Goal: Navigation & Orientation: Find specific page/section

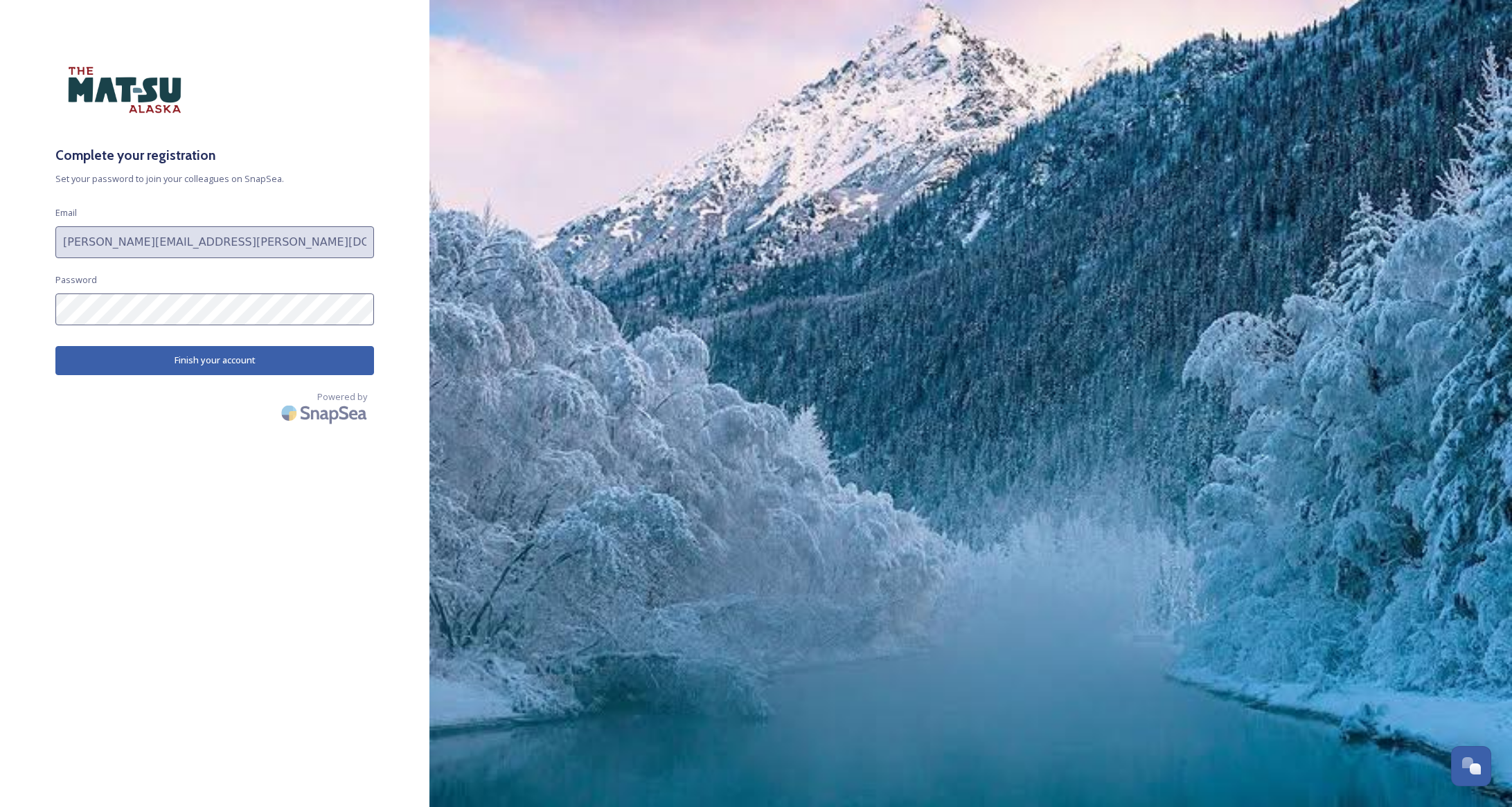
click at [0, 806] on com-1password-button at bounding box center [0, 807] width 0 height 0
click at [210, 410] on div "Powered by" at bounding box center [214, 409] width 319 height 39
click at [231, 356] on button "Finish your account" at bounding box center [214, 360] width 319 height 28
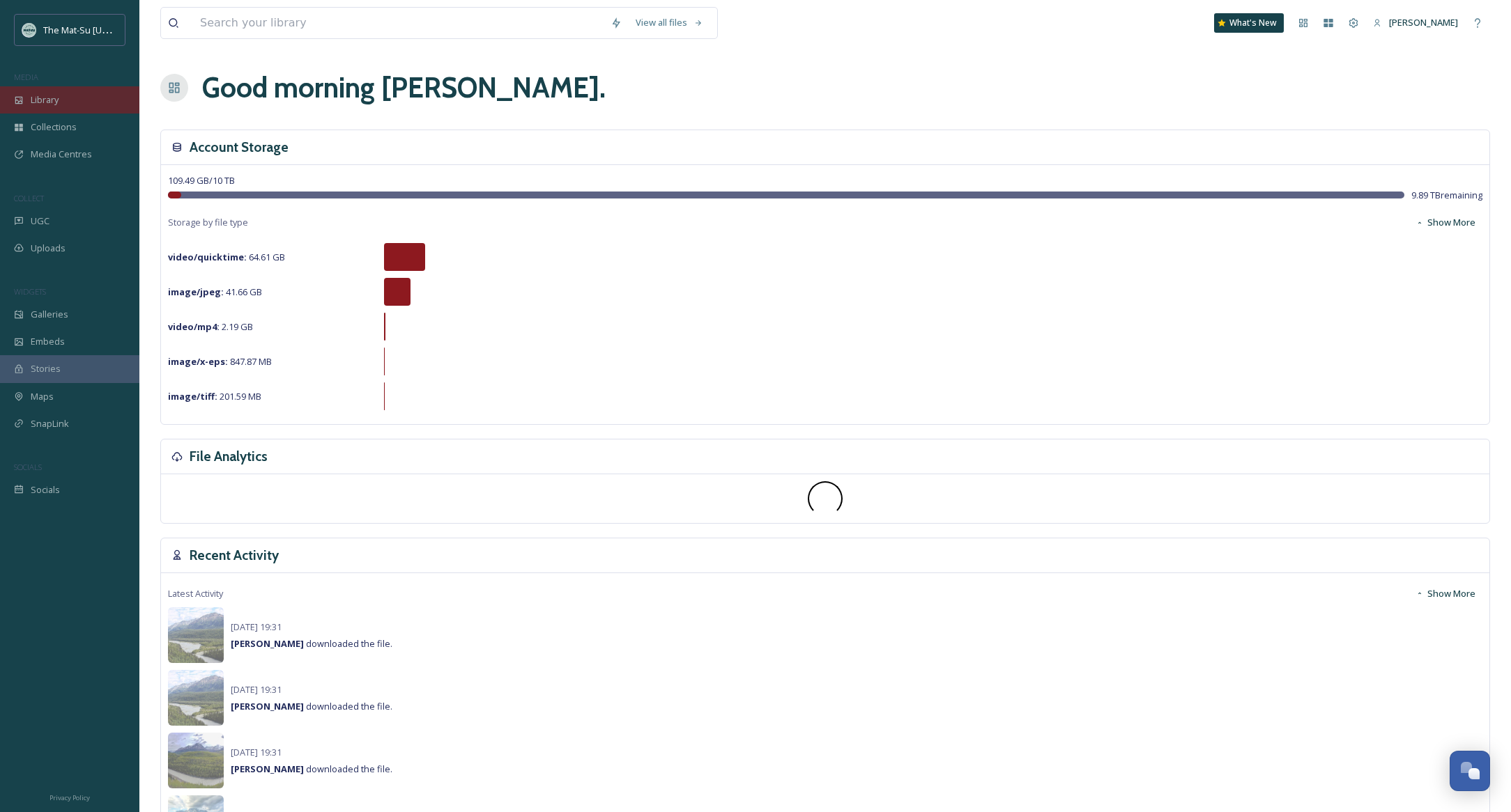
click at [69, 109] on div "Library" at bounding box center [69, 100] width 139 height 27
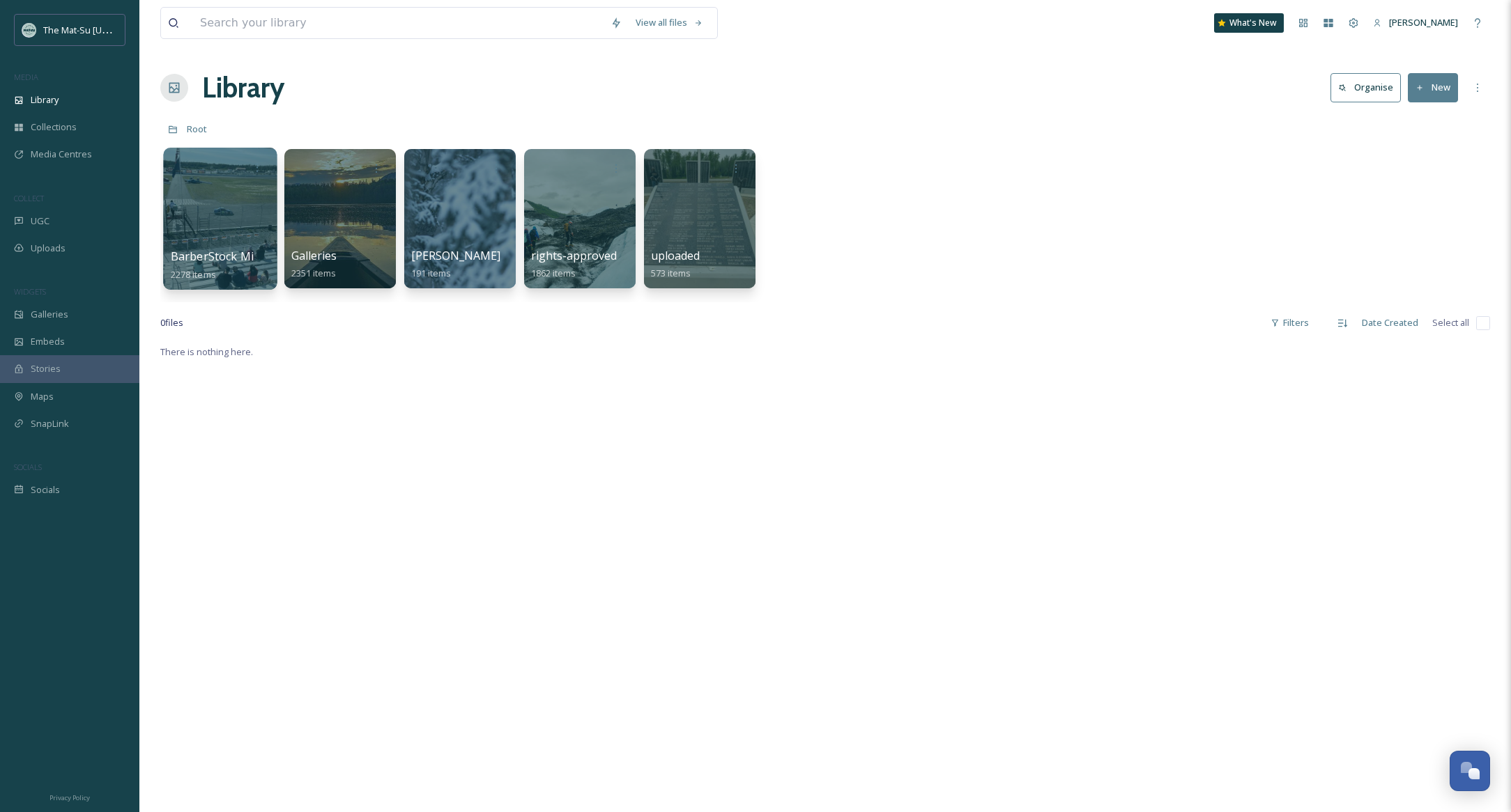
click at [226, 212] on div at bounding box center [219, 219] width 114 height 142
click at [212, 174] on div at bounding box center [220, 168] width 100 height 25
click at [210, 169] on div at bounding box center [220, 168] width 100 height 25
click at [343, 123] on div "Root" at bounding box center [825, 128] width 1330 height 26
click at [341, 285] on div at bounding box center [340, 219] width 114 height 142
